Goal: Check status: Check status

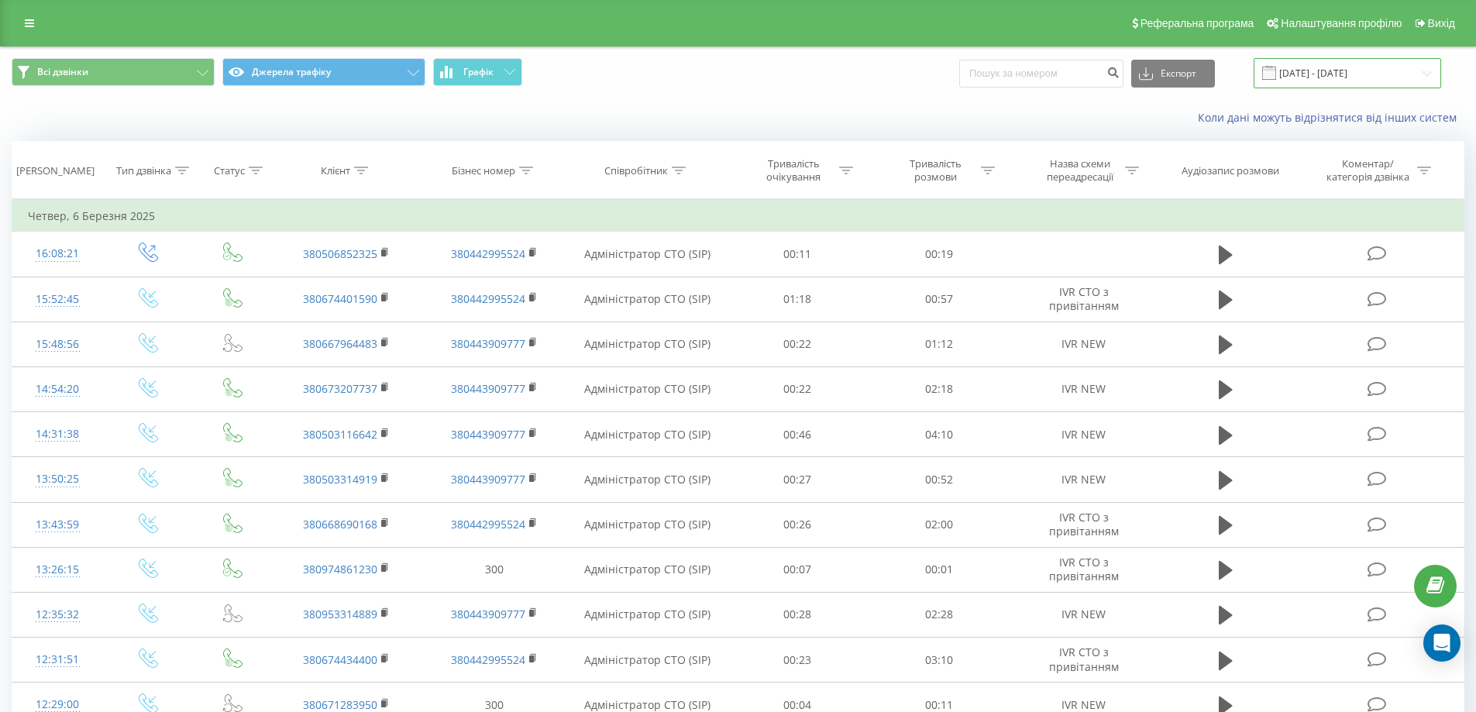
click at [1376, 75] on input "06.02.2025 - 06.03.2025" at bounding box center [1348, 73] width 188 height 30
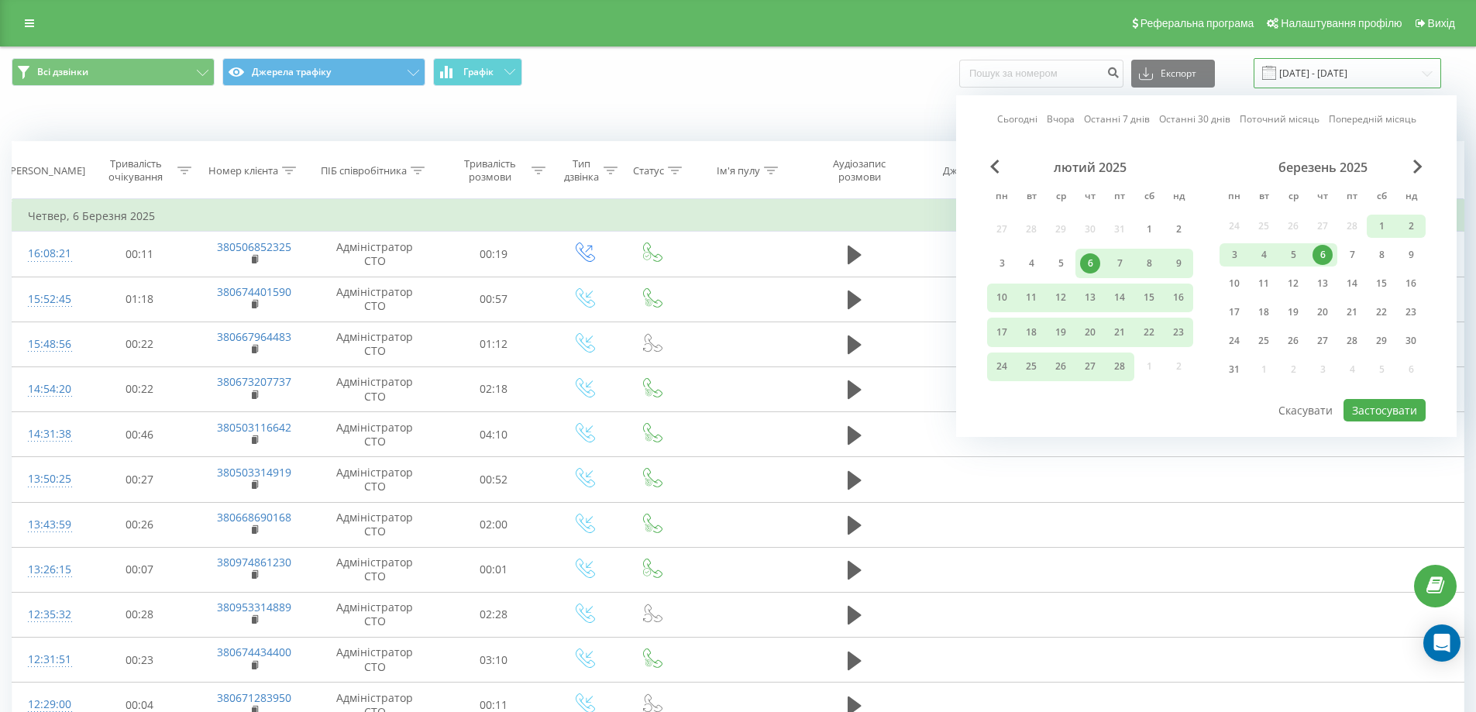
click at [1385, 74] on input "06.02.2025 - 06.03.2025" at bounding box center [1348, 73] width 188 height 30
click at [1419, 161] on span "Next Month" at bounding box center [1418, 167] width 9 height 14
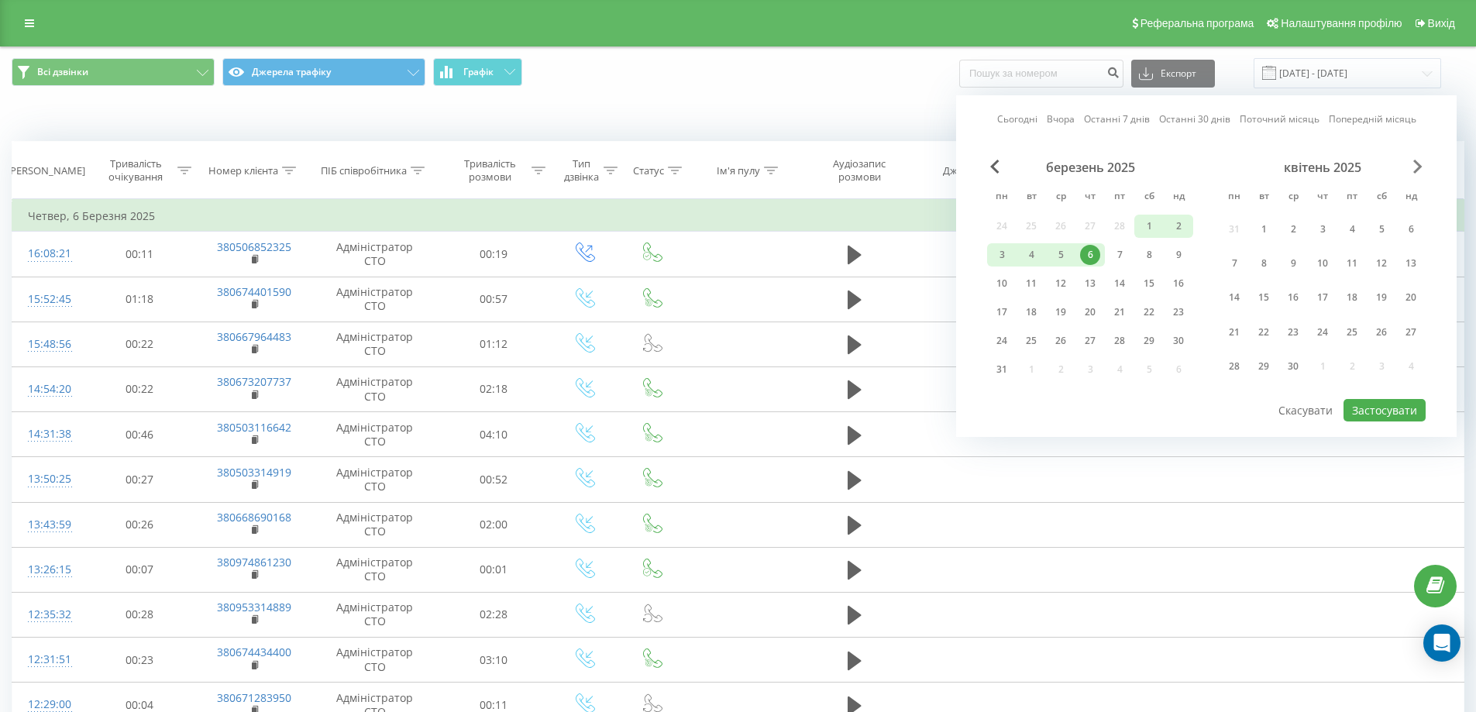
click at [1419, 161] on span "Next Month" at bounding box center [1418, 167] width 9 height 14
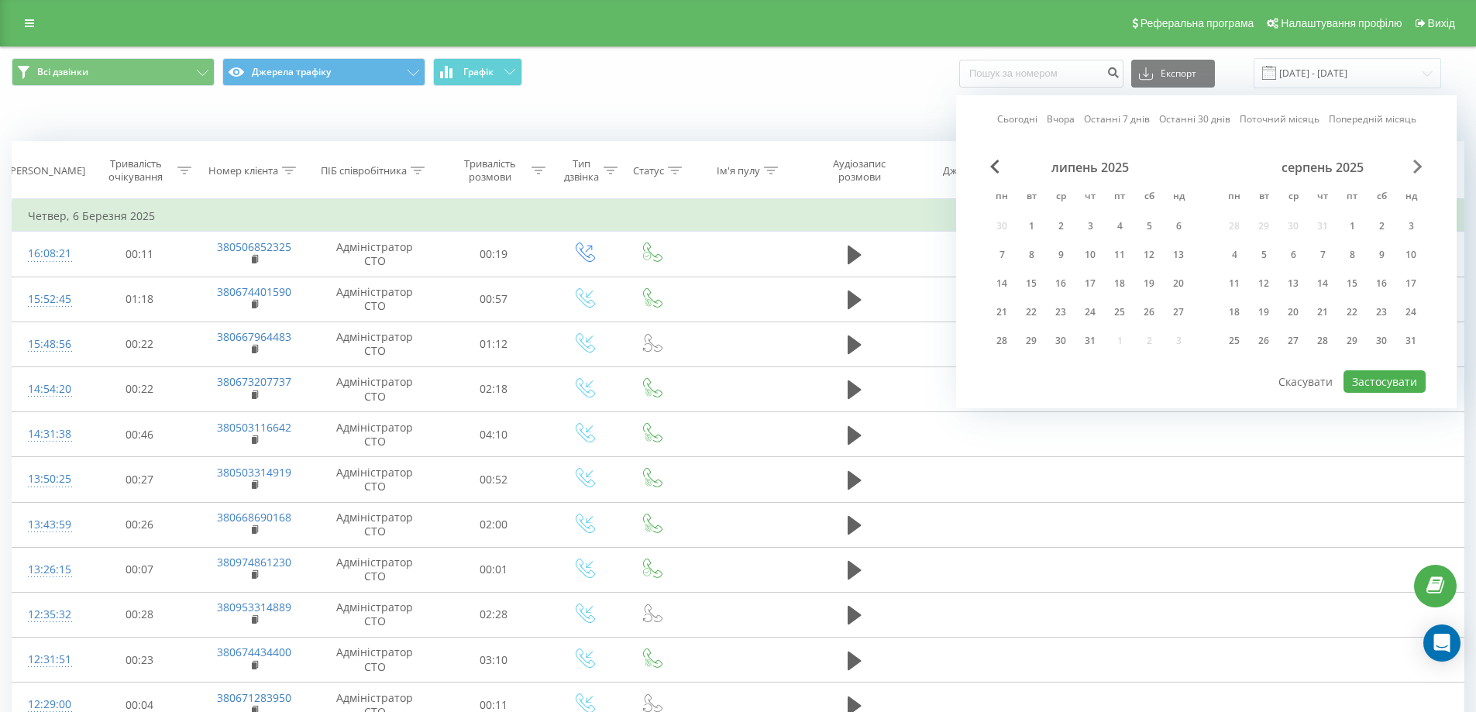
click at [1419, 161] on span "Next Month" at bounding box center [1418, 167] width 9 height 14
click at [1266, 315] on div "23" at bounding box center [1264, 312] width 20 height 20
click at [1370, 390] on button "Застосувати" at bounding box center [1385, 381] width 82 height 22
type input "23.09.2025 - 23.09.2025"
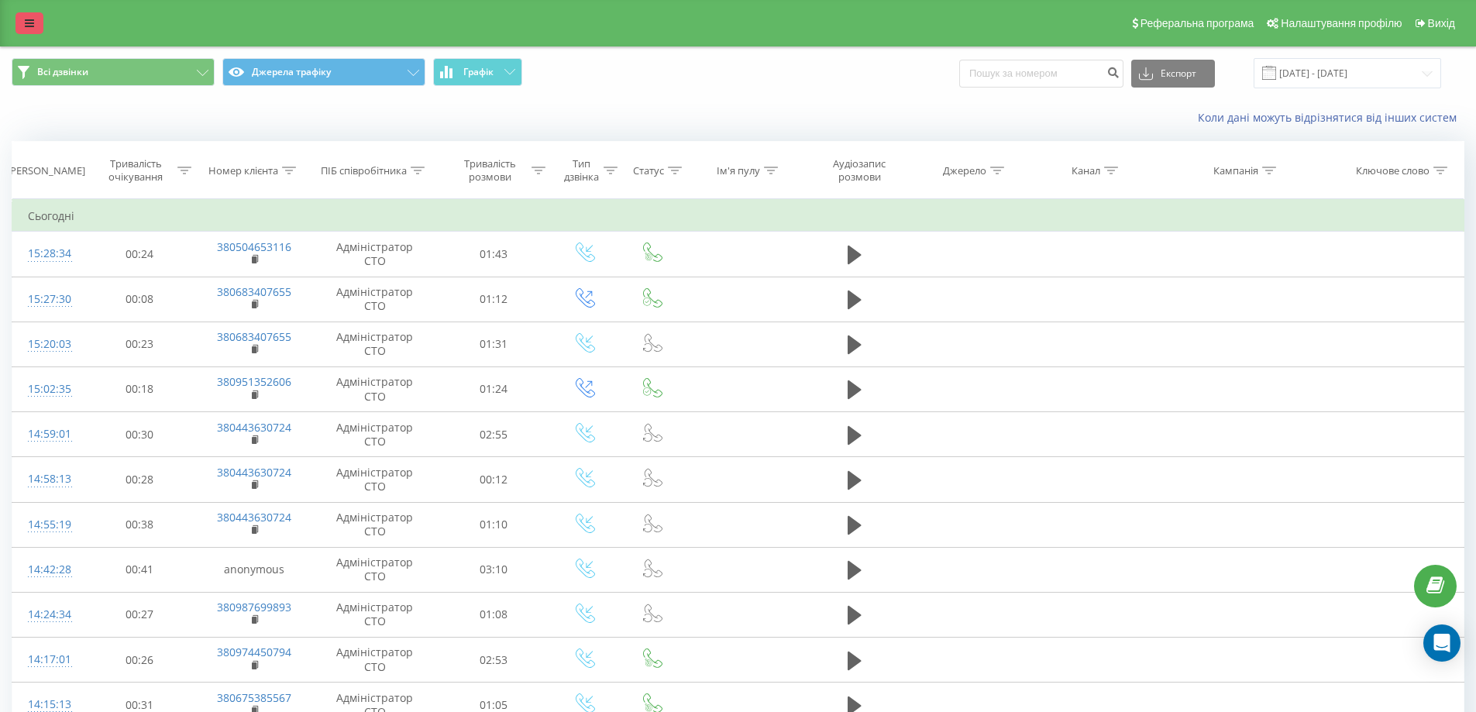
click at [25, 24] on icon at bounding box center [29, 23] width 9 height 11
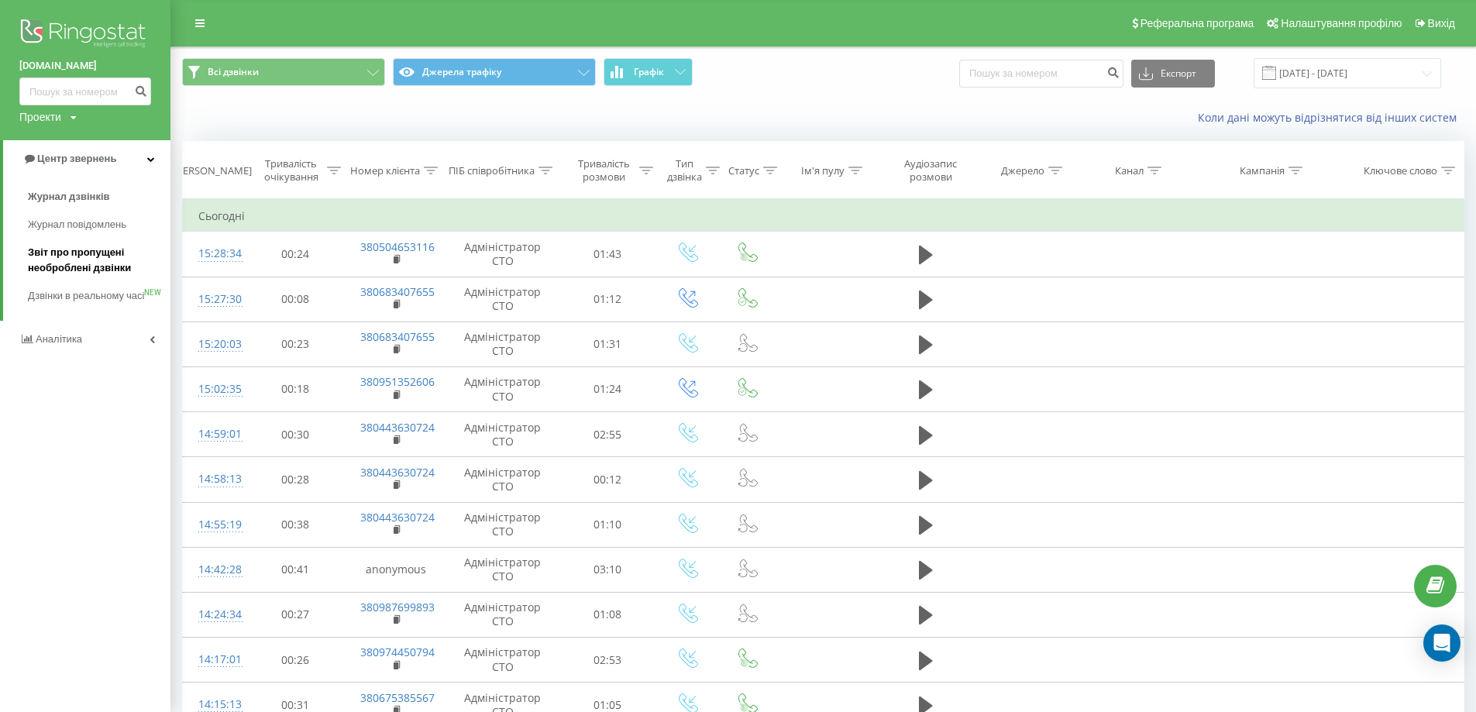
click at [84, 246] on span "Звіт про пропущені необроблені дзвінки" at bounding box center [95, 260] width 135 height 31
